Goal: Information Seeking & Learning: Learn about a topic

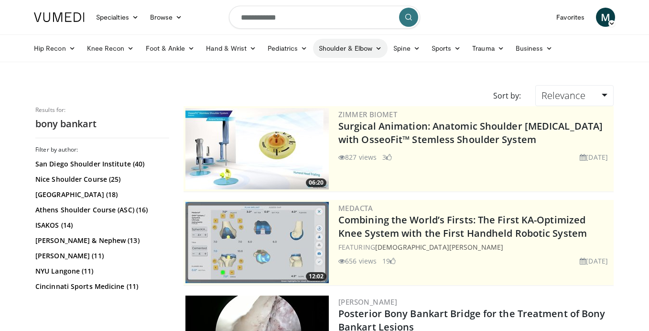
click at [356, 50] on link "Shoulder & Elbow" at bounding box center [350, 48] width 75 height 19
click at [347, 86] on link "Shoulder" at bounding box center [330, 85] width 114 height 15
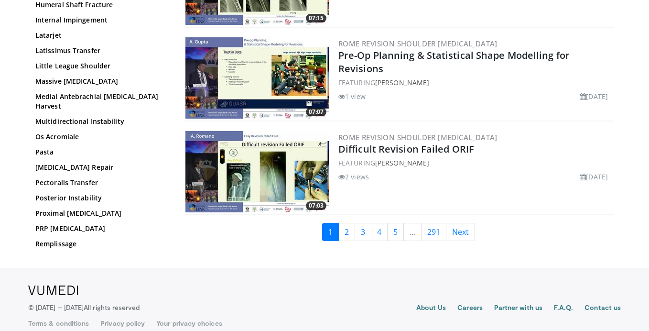
scroll to position [2320, 0]
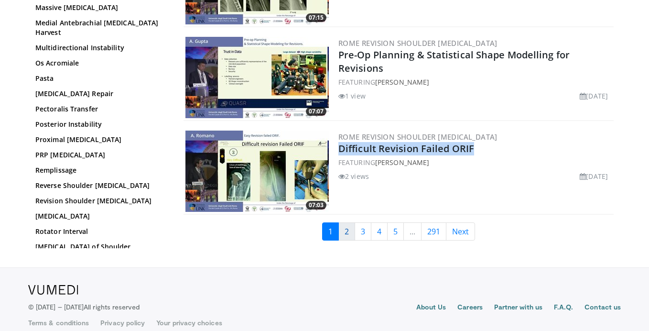
click at [344, 233] on link "2" at bounding box center [346, 231] width 17 height 18
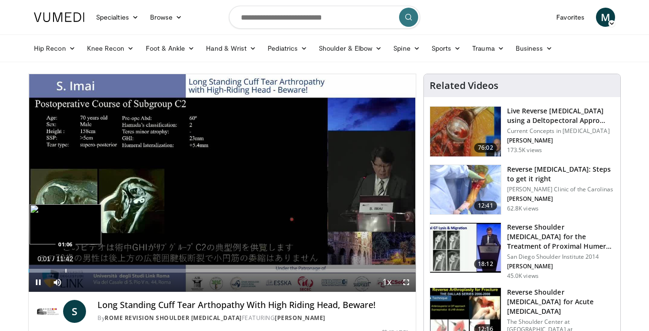
click at [65, 269] on div "Progress Bar" at bounding box center [65, 271] width 1 height 4
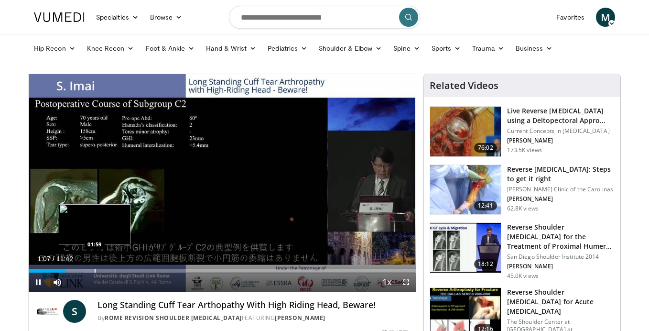
click at [95, 271] on div "Progress Bar" at bounding box center [95, 271] width 1 height 4
click at [119, 271] on div "Progress Bar" at bounding box center [119, 271] width 1 height 4
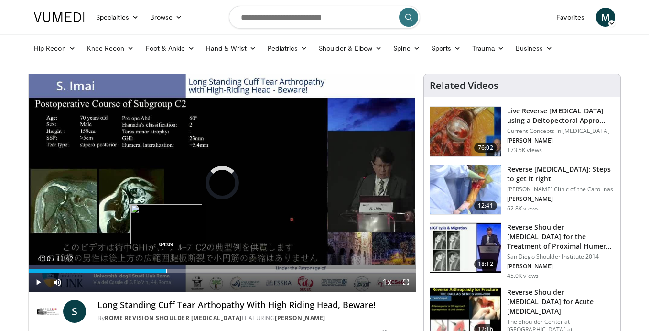
click at [166, 269] on div "Progress Bar" at bounding box center [166, 271] width 1 height 4
click at [197, 271] on div "Progress Bar" at bounding box center [197, 271] width 1 height 4
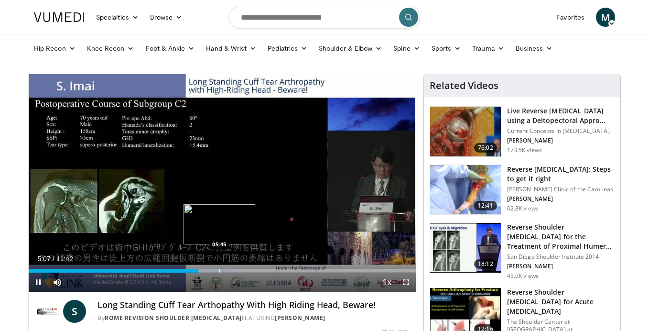
click at [219, 270] on div "Progress Bar" at bounding box center [219, 271] width 1 height 4
click at [254, 269] on div "Progress Bar" at bounding box center [254, 271] width 1 height 4
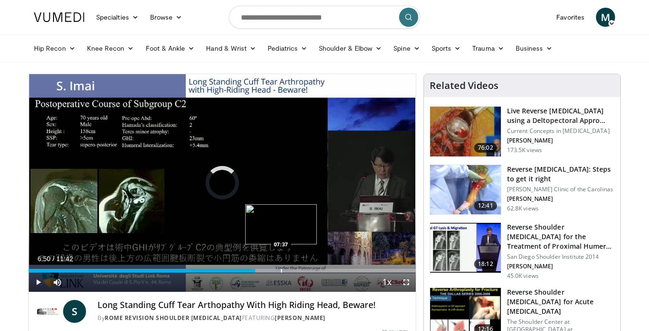
click at [281, 269] on div "Progress Bar" at bounding box center [281, 271] width 1 height 4
click at [313, 270] on div "Progress Bar" at bounding box center [313, 271] width 1 height 4
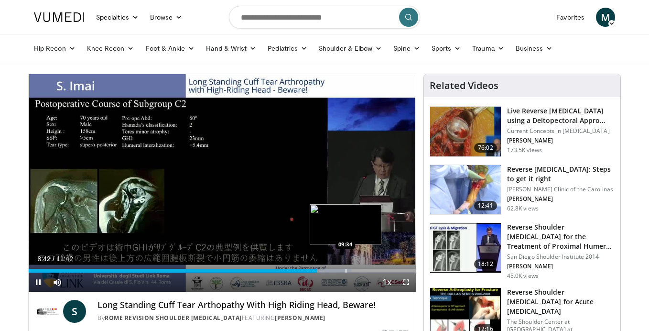
click at [346, 270] on div "Progress Bar" at bounding box center [346, 271] width 1 height 4
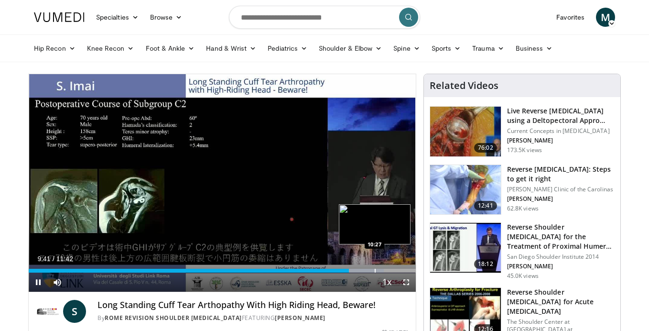
click at [375, 269] on div "Progress Bar" at bounding box center [375, 271] width 1 height 4
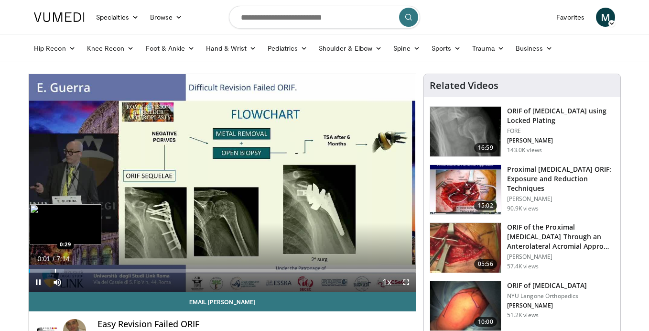
click at [55, 267] on div "Loaded : 9.11% 0:01 0:29" at bounding box center [222, 267] width 387 height 9
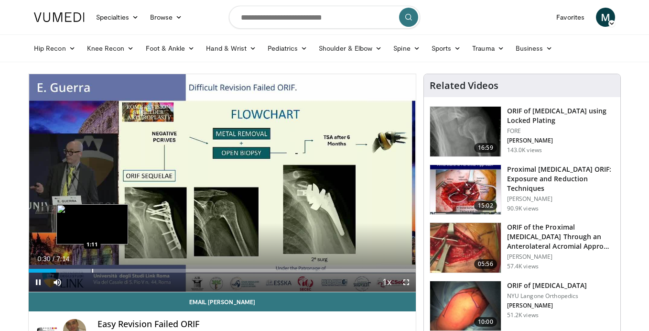
click at [92, 267] on div "Loaded : 15.95% 0:30 1:11" at bounding box center [222, 267] width 387 height 9
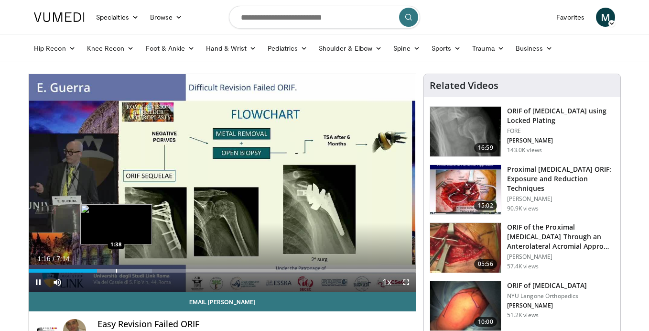
click at [116, 271] on div "Progress Bar" at bounding box center [116, 271] width 1 height 4
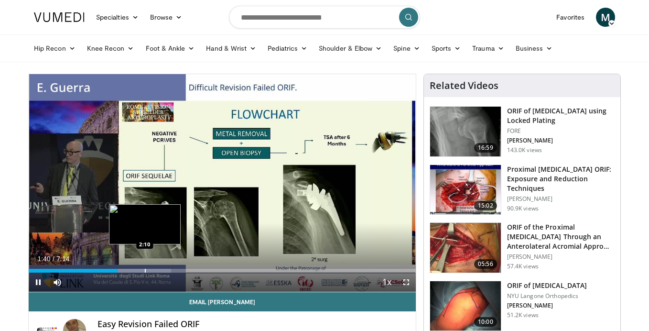
click at [145, 269] on div "Progress Bar" at bounding box center [145, 271] width 1 height 4
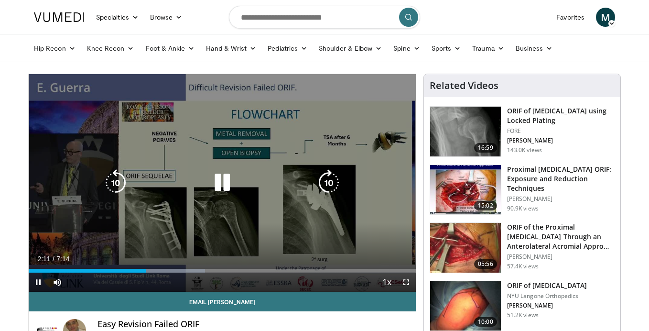
click at [179, 271] on div "Progress Bar" at bounding box center [163, 271] width 86 height 4
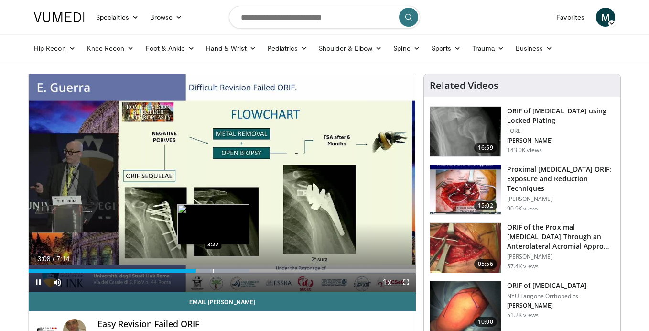
click at [213, 270] on div "Progress Bar" at bounding box center [213, 271] width 1 height 4
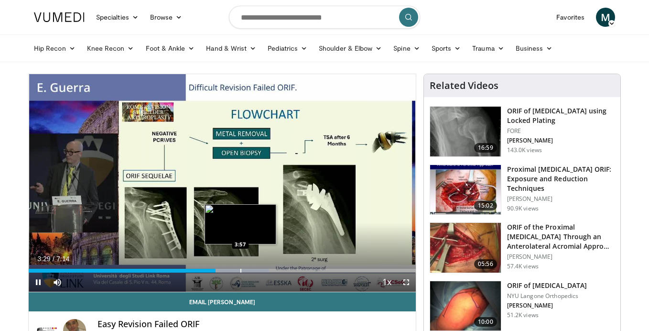
click at [240, 271] on div "Progress Bar" at bounding box center [240, 271] width 1 height 4
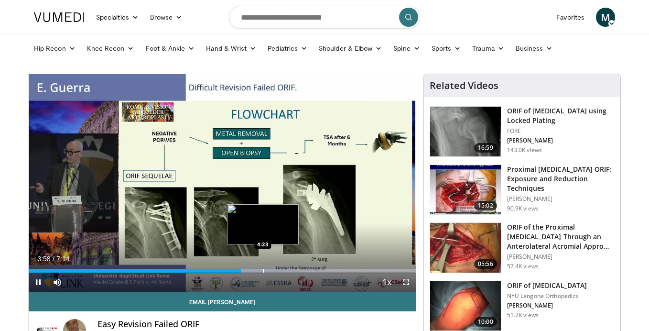
click at [263, 270] on div "Progress Bar" at bounding box center [263, 271] width 1 height 4
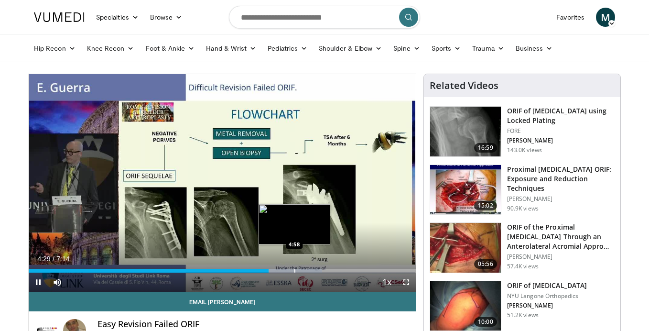
click at [294, 267] on div "Loaded : 75.89% 4:29 4:58" at bounding box center [222, 267] width 387 height 9
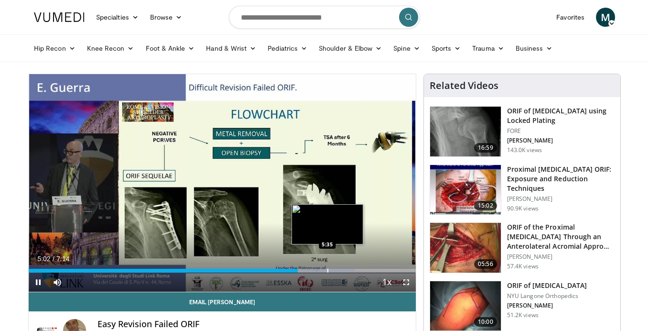
click at [327, 266] on div "Loaded : 84.39% 5:02 5:35" at bounding box center [222, 267] width 387 height 9
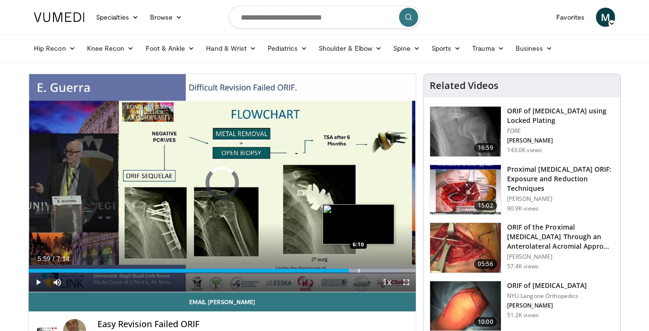
click at [359, 269] on div "Progress Bar" at bounding box center [359, 271] width 1 height 4
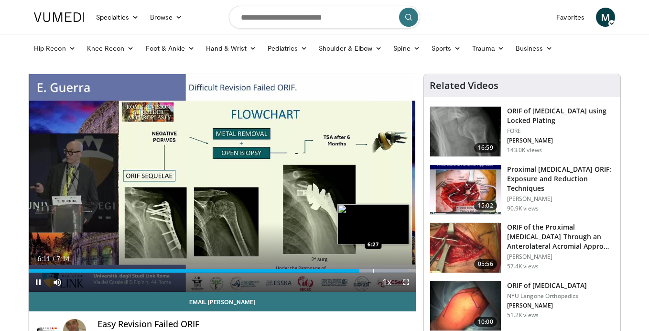
click at [373, 270] on div "Progress Bar" at bounding box center [373, 271] width 1 height 4
click at [385, 270] on div "Progress Bar" at bounding box center [385, 271] width 1 height 4
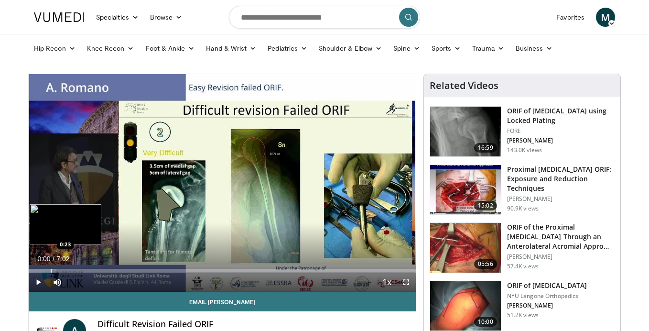
click at [52, 269] on div "Progress Bar" at bounding box center [51, 271] width 1 height 4
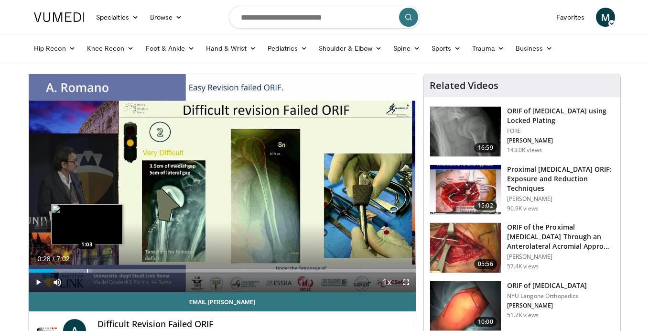
click at [87, 269] on div "Progress Bar" at bounding box center [87, 271] width 1 height 4
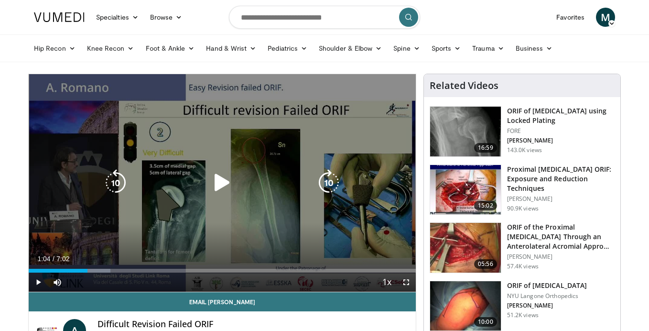
click at [190, 218] on div "10 seconds Tap to unmute" at bounding box center [222, 183] width 387 height 218
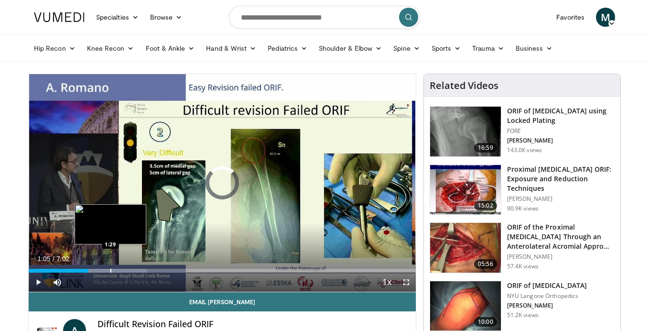
click at [110, 270] on div "Progress Bar" at bounding box center [110, 271] width 1 height 4
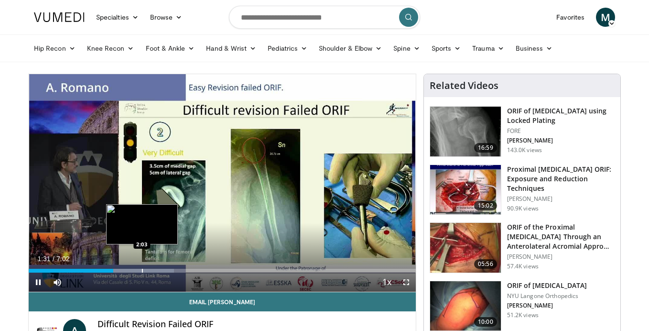
click at [142, 269] on div "Progress Bar" at bounding box center [142, 271] width 1 height 4
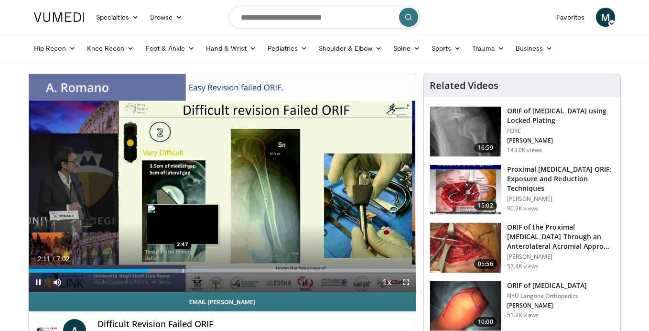
click at [183, 270] on div "Progress Bar" at bounding box center [183, 271] width 1 height 4
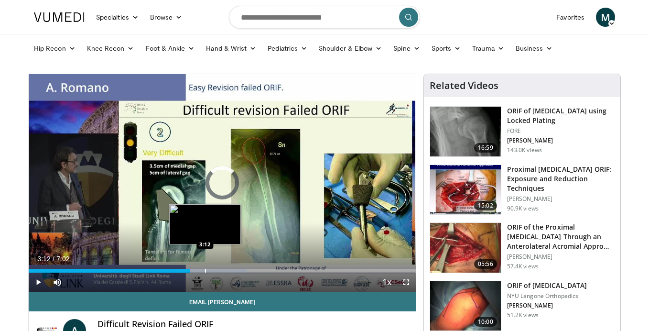
click at [205, 267] on div "Loaded : 56.38% 2:56 3:12" at bounding box center [222, 267] width 387 height 9
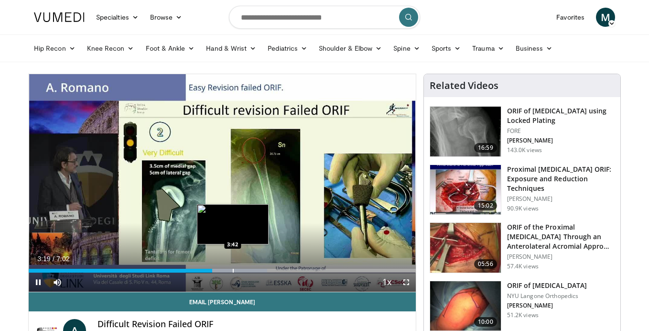
click at [233, 268] on div "Loaded : 61.59% 3:20 3:42" at bounding box center [222, 267] width 387 height 9
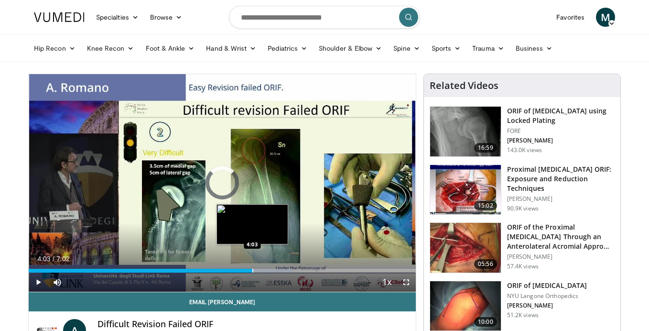
click at [252, 270] on div "Progress Bar" at bounding box center [252, 271] width 1 height 4
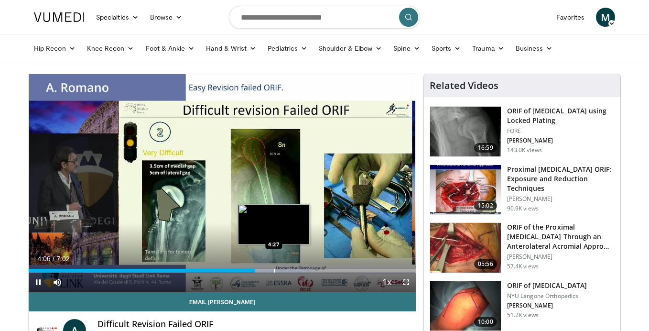
click at [274, 269] on div "Progress Bar" at bounding box center [274, 271] width 1 height 4
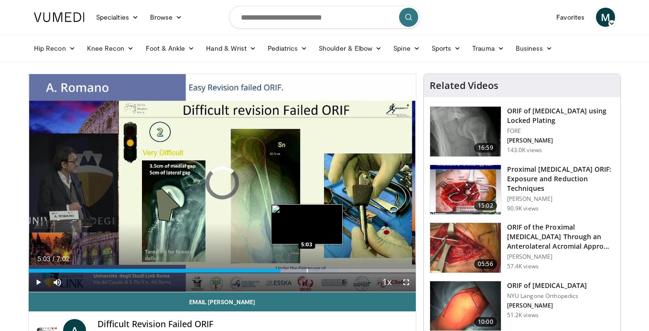
click at [306, 267] on div "Loaded : 79.87% 5:03 5:03" at bounding box center [222, 267] width 387 height 9
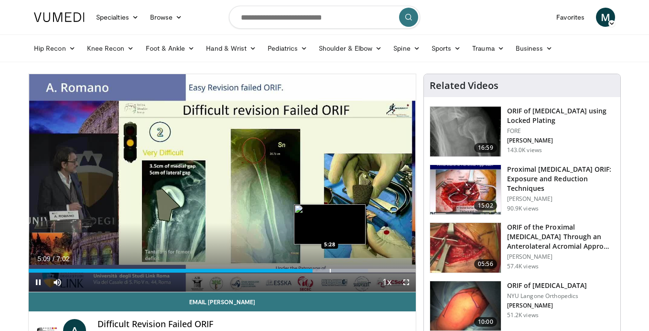
click at [330, 269] on div "Progress Bar" at bounding box center [330, 271] width 1 height 4
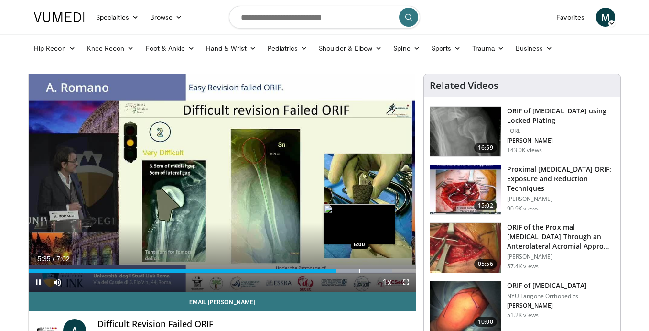
click at [359, 269] on div "Progress Bar" at bounding box center [359, 271] width 1 height 4
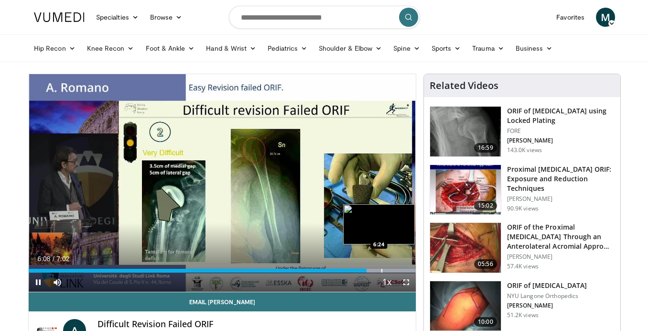
click at [381, 269] on div "Progress Bar" at bounding box center [381, 271] width 1 height 4
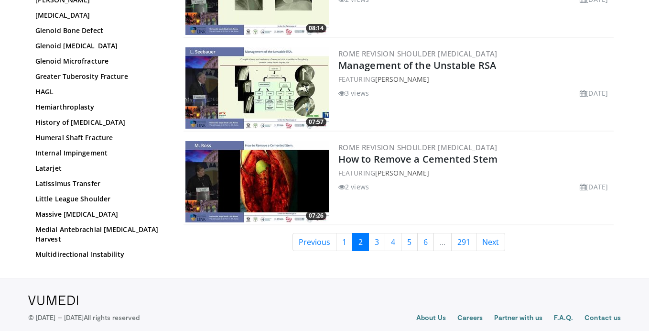
scroll to position [2310, 0]
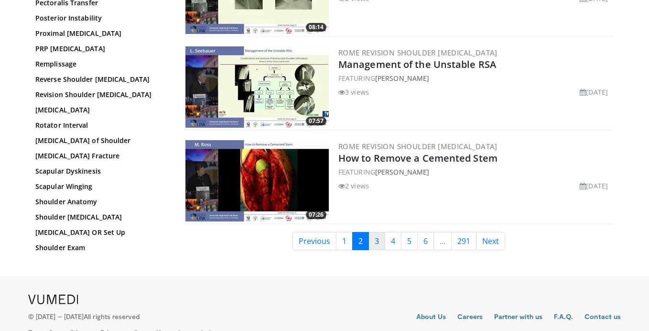
click at [377, 240] on link "3" at bounding box center [377, 241] width 17 height 18
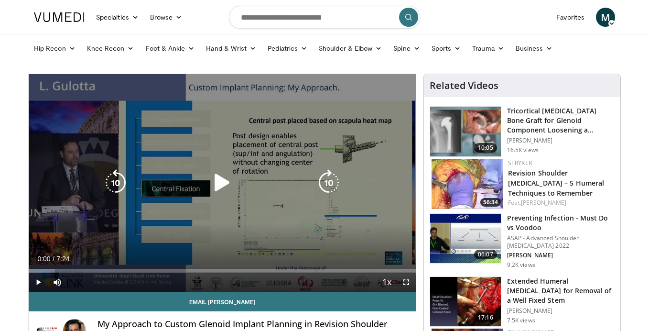
scroll to position [8, 0]
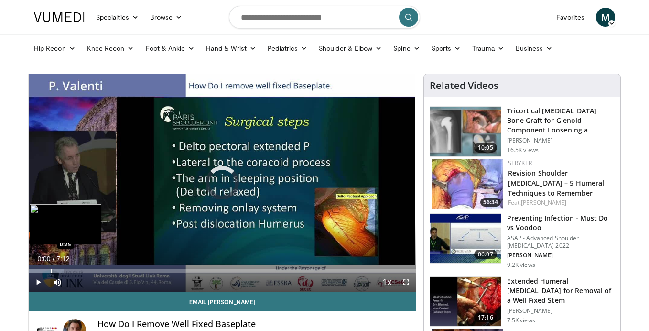
click at [51, 270] on div "Progress Bar" at bounding box center [51, 271] width 1 height 4
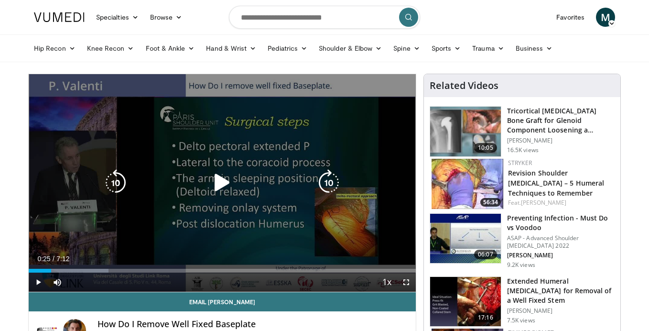
click at [216, 189] on icon "Video Player" at bounding box center [222, 182] width 27 height 27
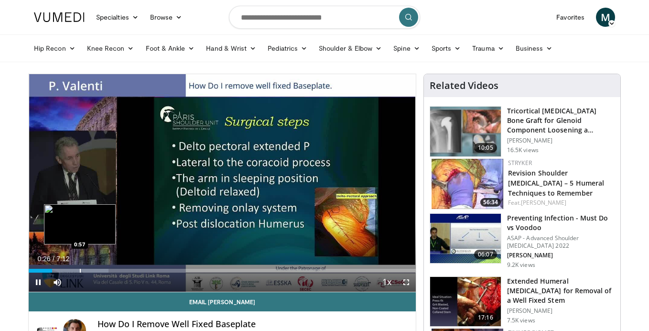
click at [80, 267] on div "Loaded : 20.62% 0:26 0:57" at bounding box center [222, 267] width 387 height 9
click at [104, 269] on div "Progress Bar" at bounding box center [104, 271] width 1 height 4
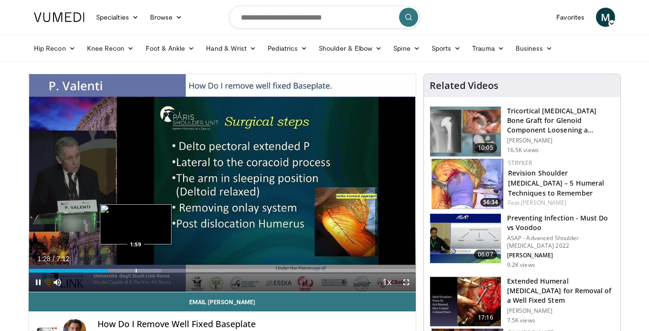
click at [136, 270] on div "Progress Bar" at bounding box center [136, 271] width 1 height 4
click at [159, 270] on div "Progress Bar" at bounding box center [159, 271] width 1 height 4
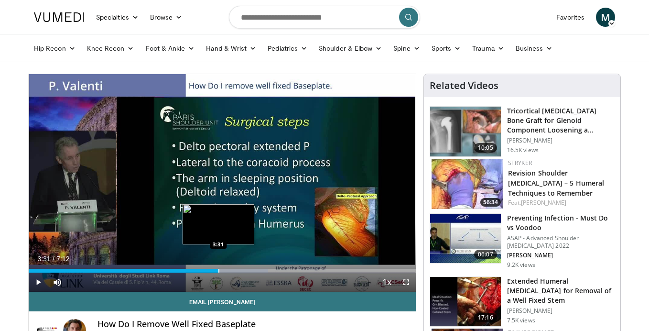
click at [218, 270] on div "Progress Bar" at bounding box center [218, 271] width 1 height 4
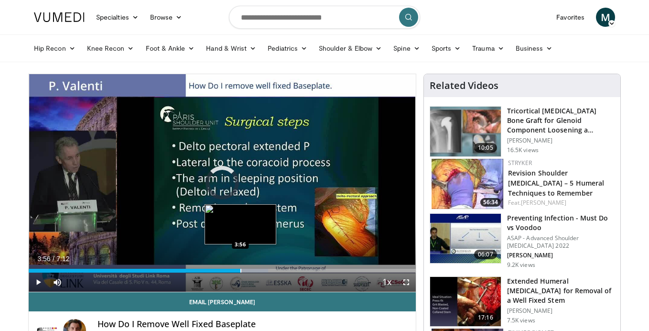
click at [240, 271] on div "Progress Bar" at bounding box center [240, 271] width 1 height 4
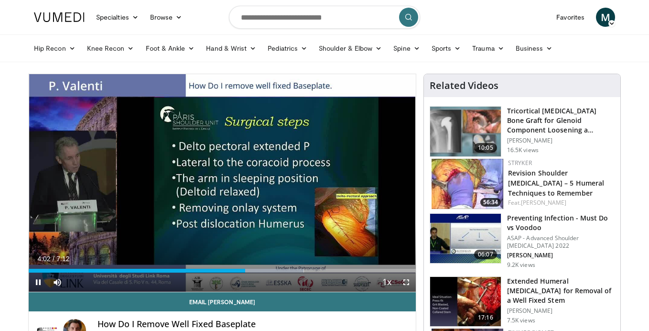
click at [254, 272] on div "Current Time 4:02 / Duration 7:12 Pause Skip Backward Skip Forward Mute Loaded …" at bounding box center [222, 281] width 387 height 19
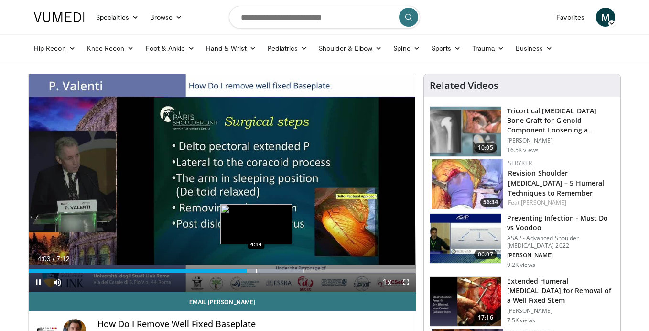
click at [256, 271] on div "Progress Bar" at bounding box center [256, 271] width 1 height 4
click at [267, 269] on div "Progress Bar" at bounding box center [267, 271] width 1 height 4
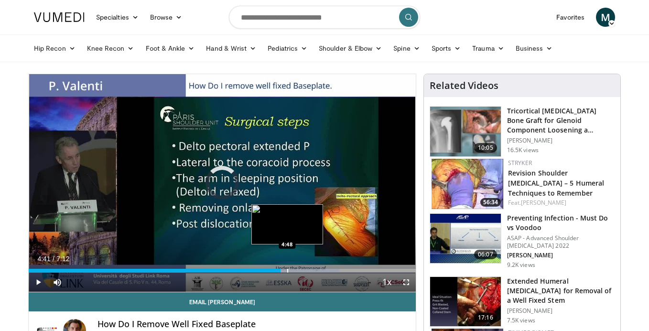
click at [287, 269] on div "Progress Bar" at bounding box center [287, 271] width 1 height 4
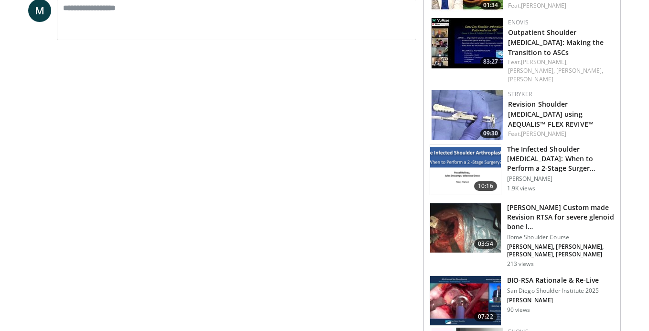
scroll to position [409, 0]
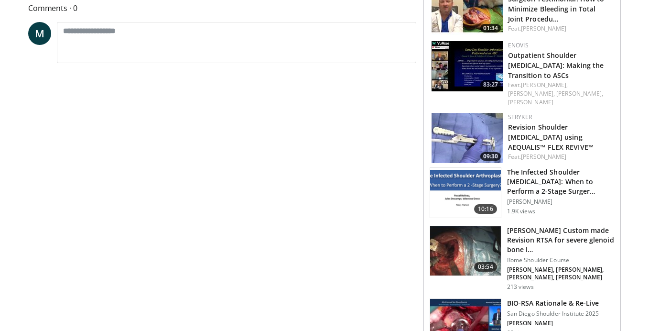
click at [459, 133] on img at bounding box center [468, 138] width 72 height 50
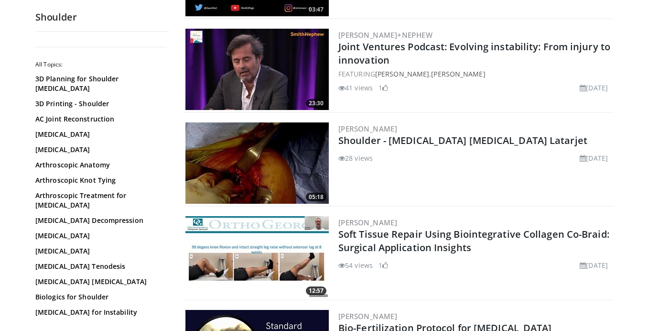
scroll to position [363, 0]
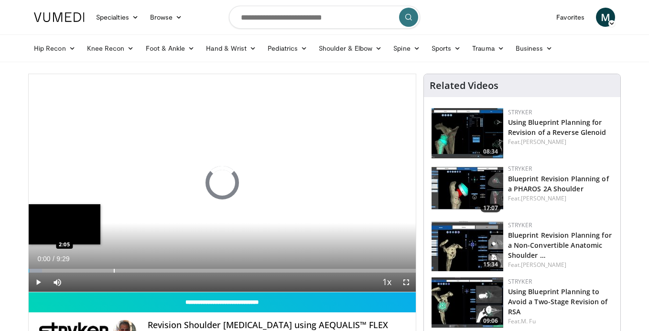
click at [114, 271] on div "Progress Bar" at bounding box center [114, 271] width 1 height 4
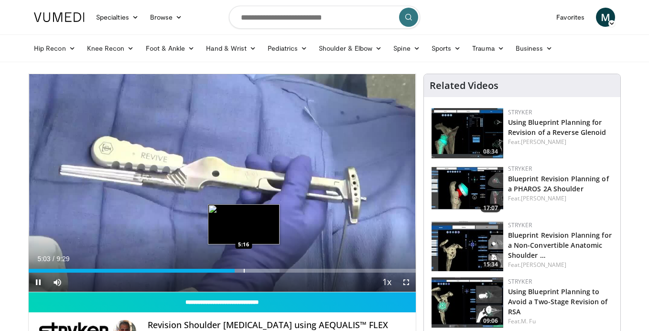
click at [244, 269] on div "Progress Bar" at bounding box center [244, 271] width 1 height 4
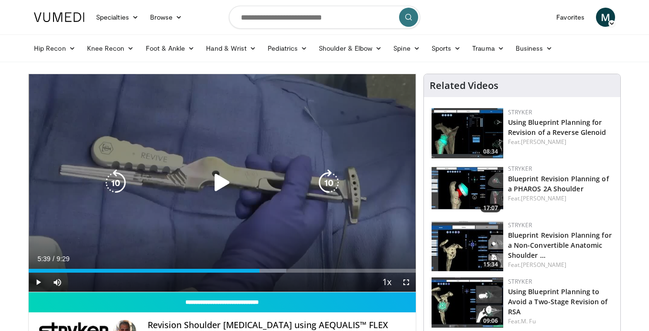
click at [259, 269] on div "Loaded : 66.59% 5:39 5:36" at bounding box center [222, 271] width 387 height 4
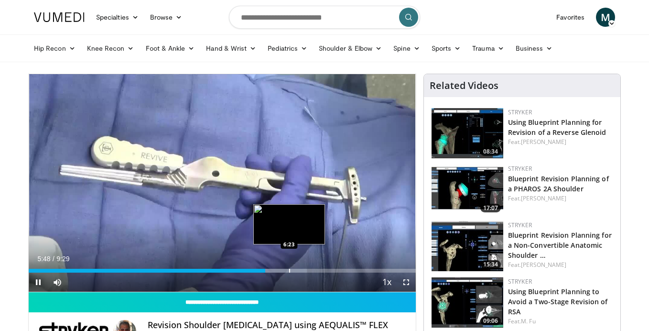
click at [290, 270] on div "Progress Bar" at bounding box center [289, 271] width 1 height 4
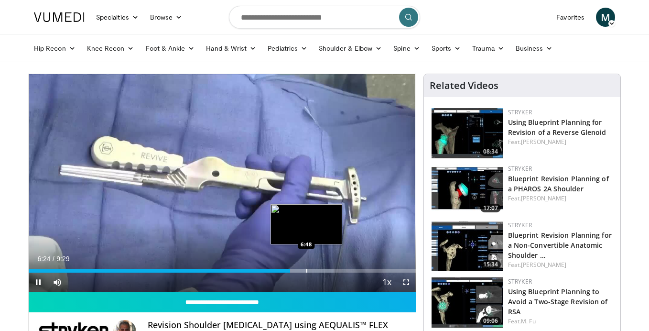
click at [307, 269] on div "Progress Bar" at bounding box center [306, 271] width 1 height 4
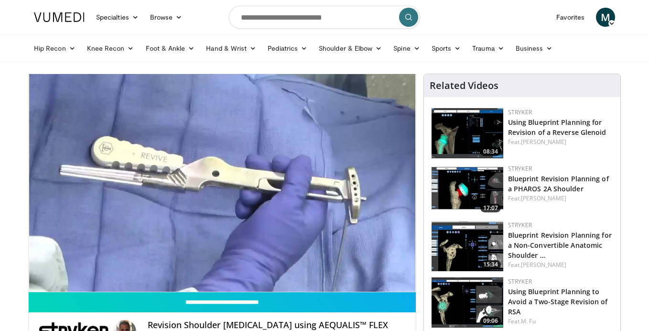
click at [322, 269] on div "10 seconds Tap to unmute" at bounding box center [222, 183] width 387 height 218
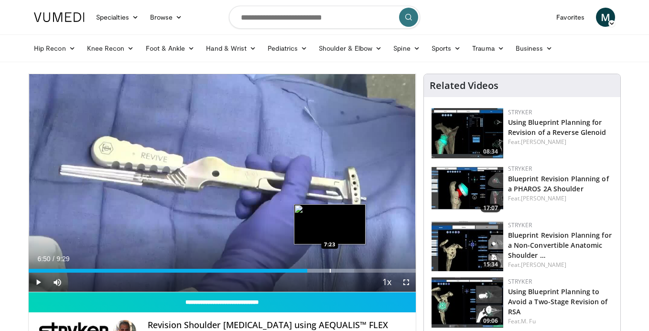
click at [330, 269] on div "Progress Bar" at bounding box center [330, 271] width 1 height 4
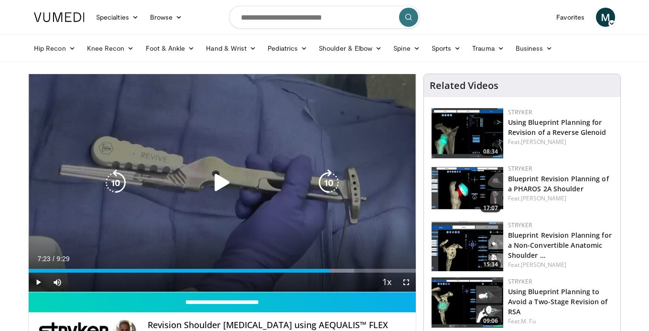
click at [267, 169] on div "10 seconds Tap to unmute" at bounding box center [222, 183] width 387 height 218
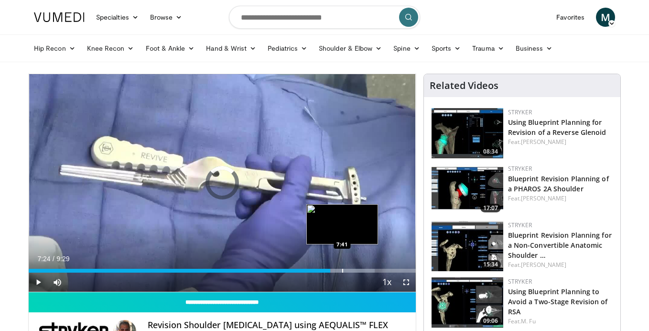
click at [342, 271] on div "Progress Bar" at bounding box center [342, 271] width 1 height 4
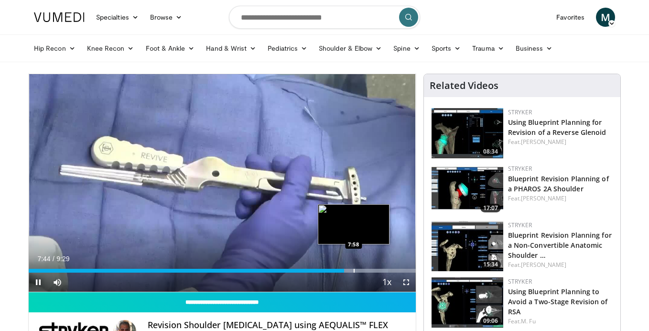
click at [354, 270] on div "Progress Bar" at bounding box center [354, 271] width 1 height 4
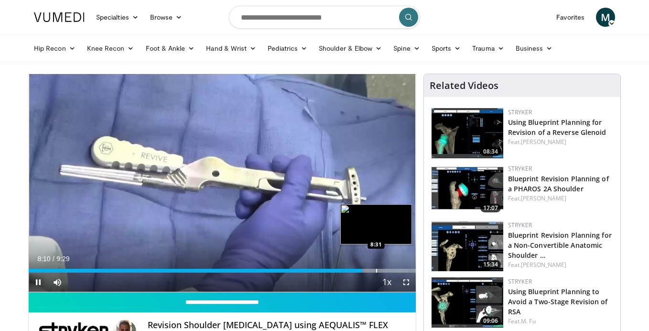
click at [376, 269] on div "Progress Bar" at bounding box center [376, 271] width 1 height 4
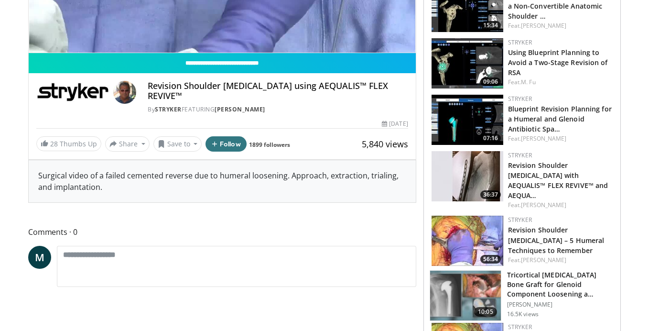
scroll to position [240, 0]
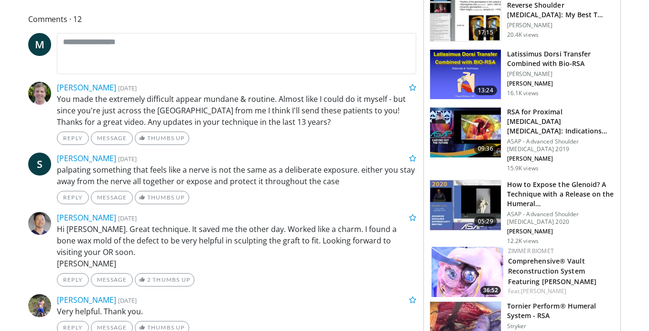
click at [473, 137] on img at bounding box center [465, 133] width 71 height 50
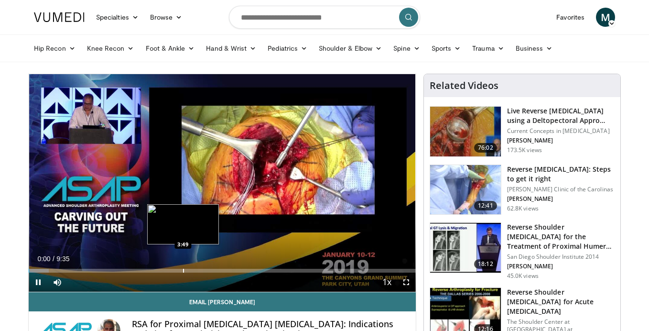
click at [183, 269] on div "Progress Bar" at bounding box center [183, 271] width 1 height 4
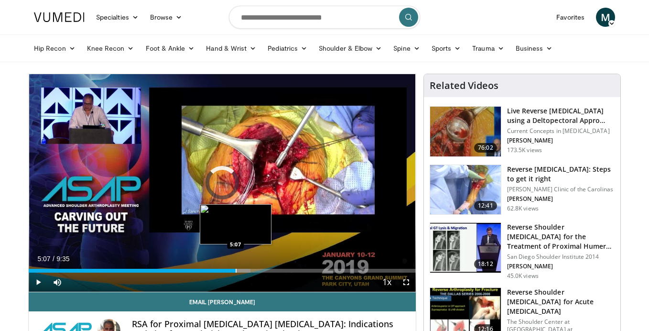
click at [235, 267] on div "Loaded : 57.37% 4:28 5:07" at bounding box center [222, 267] width 387 height 9
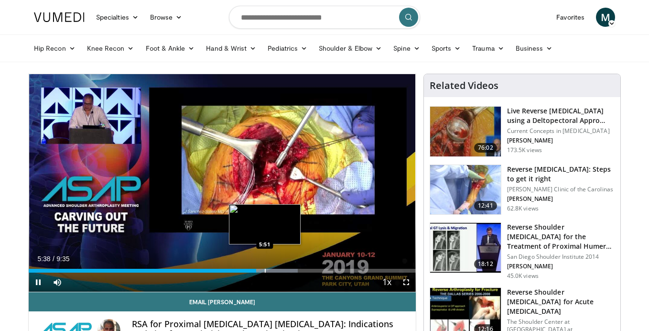
click at [264, 266] on div "Loaded : 69.54% 5:38 5:51" at bounding box center [222, 267] width 387 height 9
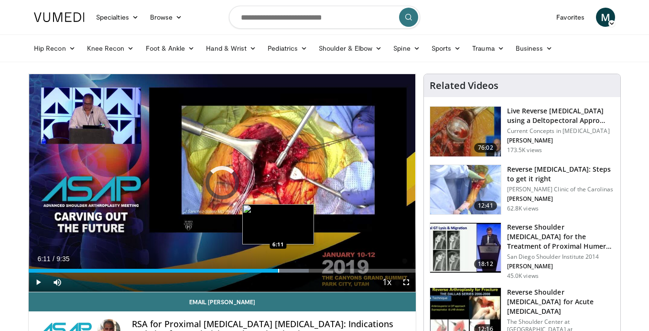
click at [278, 268] on div "Loaded : 72.35% 5:51 6:11" at bounding box center [222, 267] width 387 height 9
click at [298, 270] on div "Progress Bar" at bounding box center [298, 271] width 1 height 4
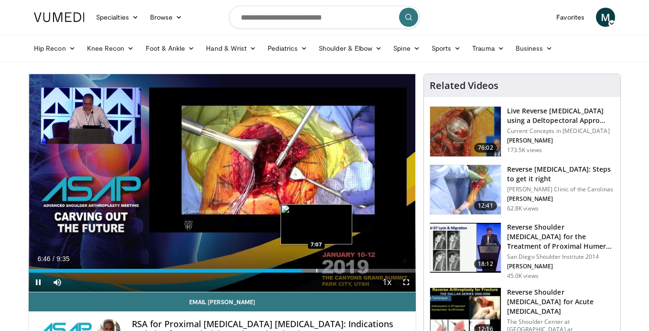
click at [316, 270] on div "Progress Bar" at bounding box center [316, 271] width 1 height 4
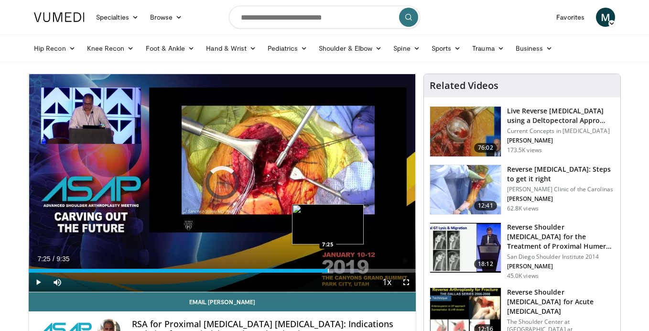
click at [328, 270] on div "Progress Bar" at bounding box center [328, 271] width 1 height 4
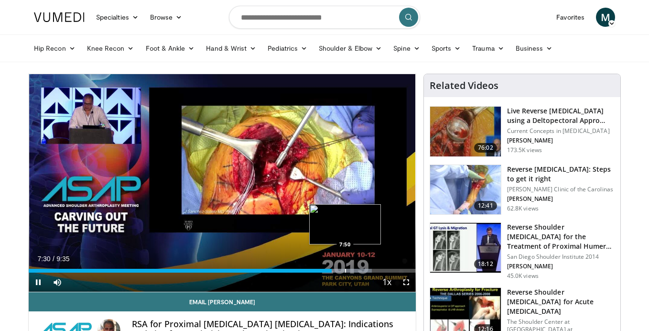
click at [345, 270] on div "Progress Bar" at bounding box center [345, 271] width 1 height 4
click at [362, 272] on div "Progress Bar" at bounding box center [362, 271] width 1 height 4
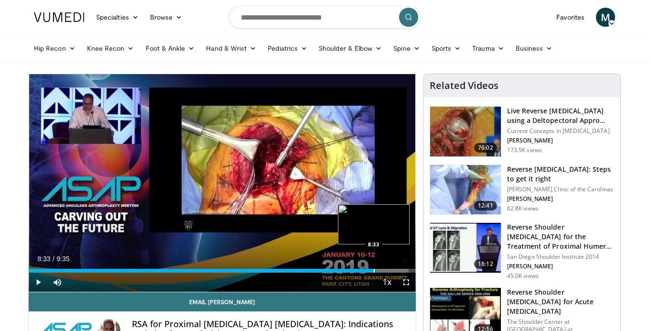
click at [374, 269] on div "Progress Bar" at bounding box center [374, 271] width 1 height 4
click at [384, 269] on div "Progress Bar" at bounding box center [384, 271] width 1 height 4
